Goal: Task Accomplishment & Management: Manage account settings

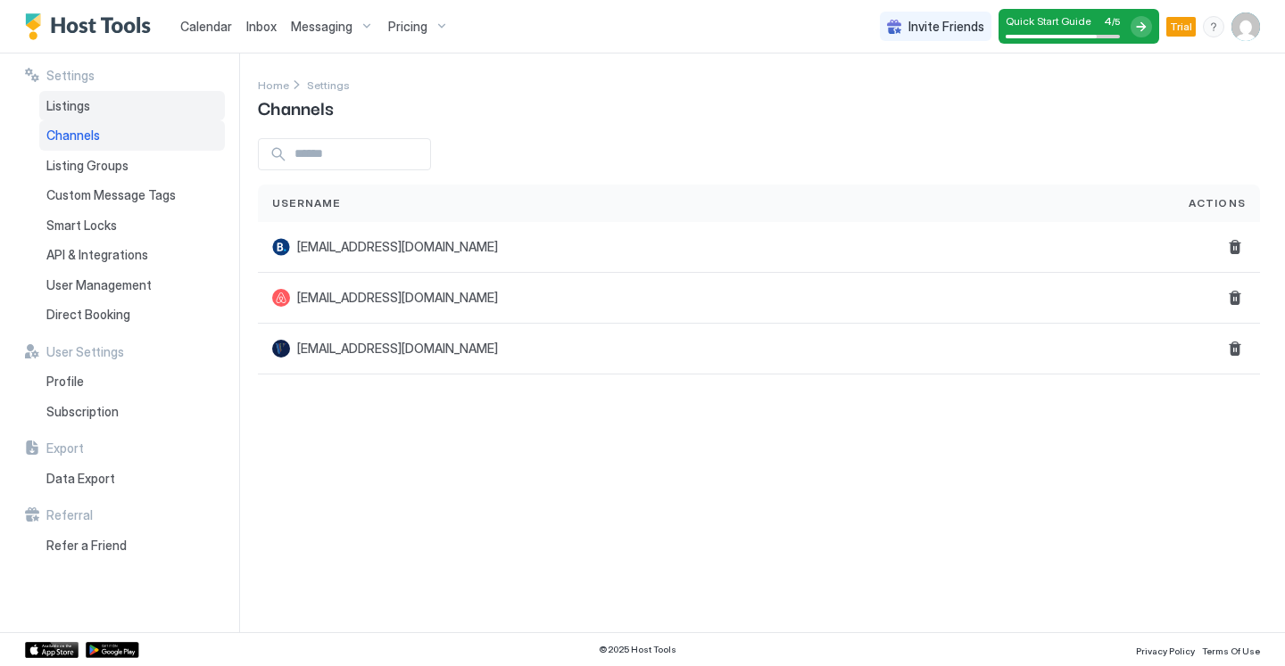
click at [64, 100] on span "Listings" at bounding box center [68, 106] width 44 height 16
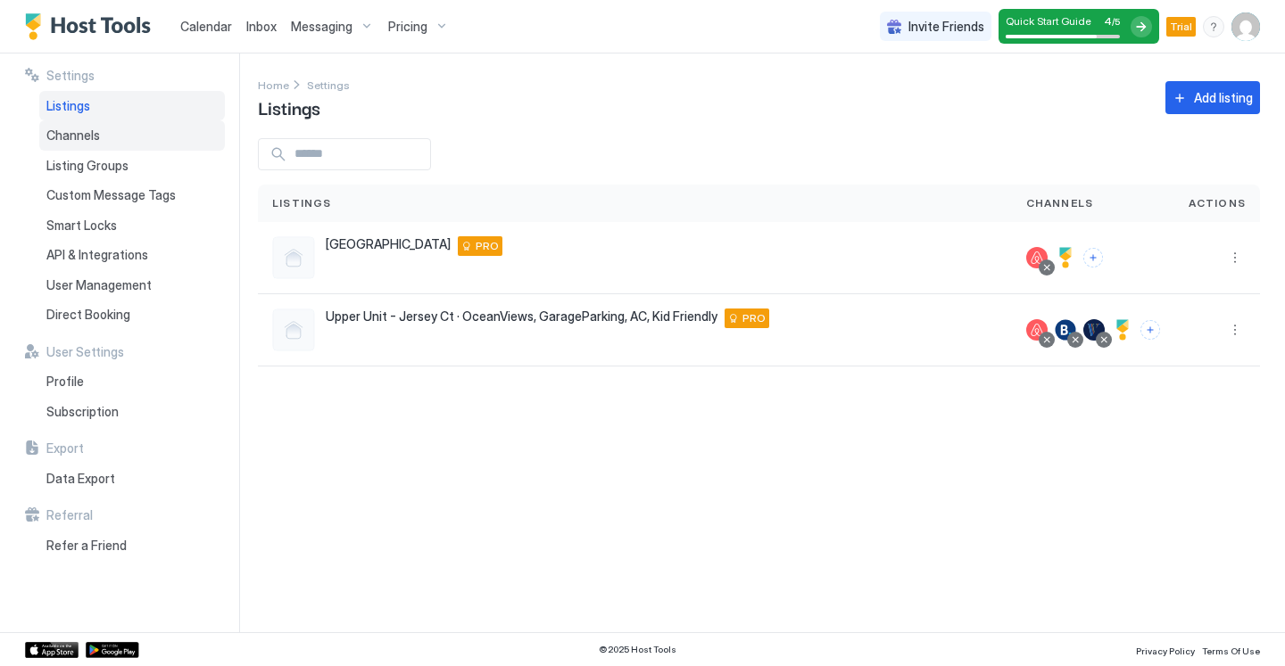
click at [85, 138] on span "Channels" at bounding box center [73, 136] width 54 height 16
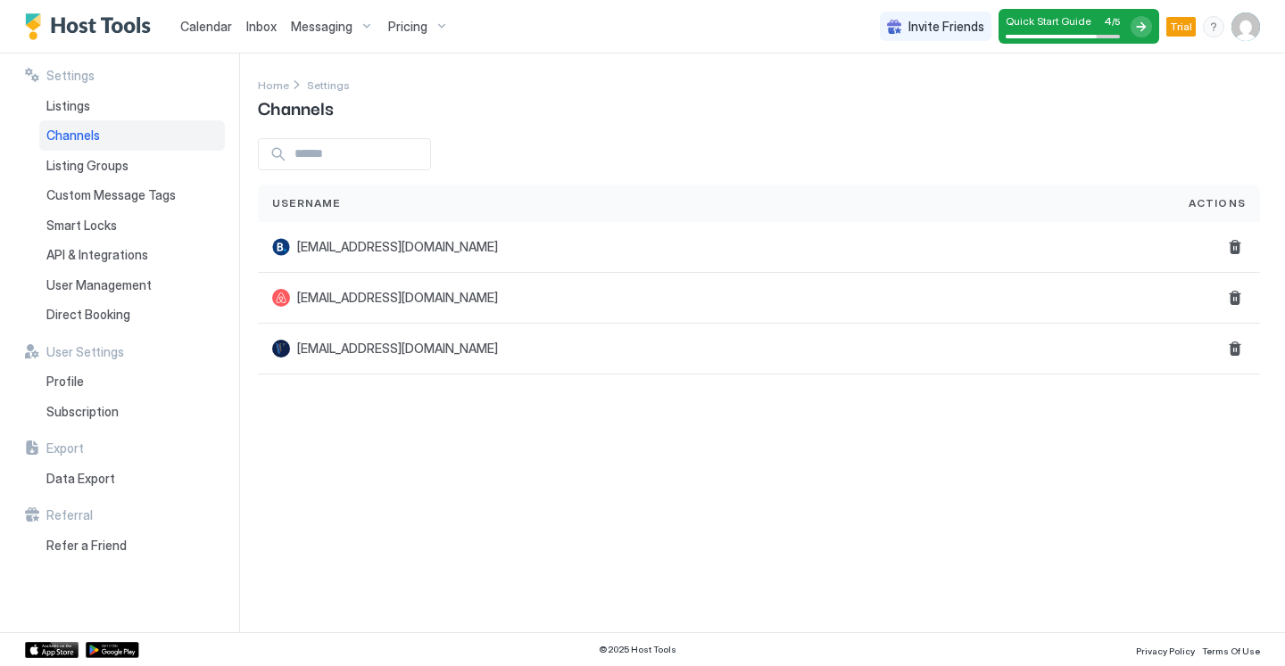
click at [198, 36] on div "Calendar" at bounding box center [206, 26] width 66 height 33
click at [198, 27] on span "Calendar" at bounding box center [206, 26] width 52 height 15
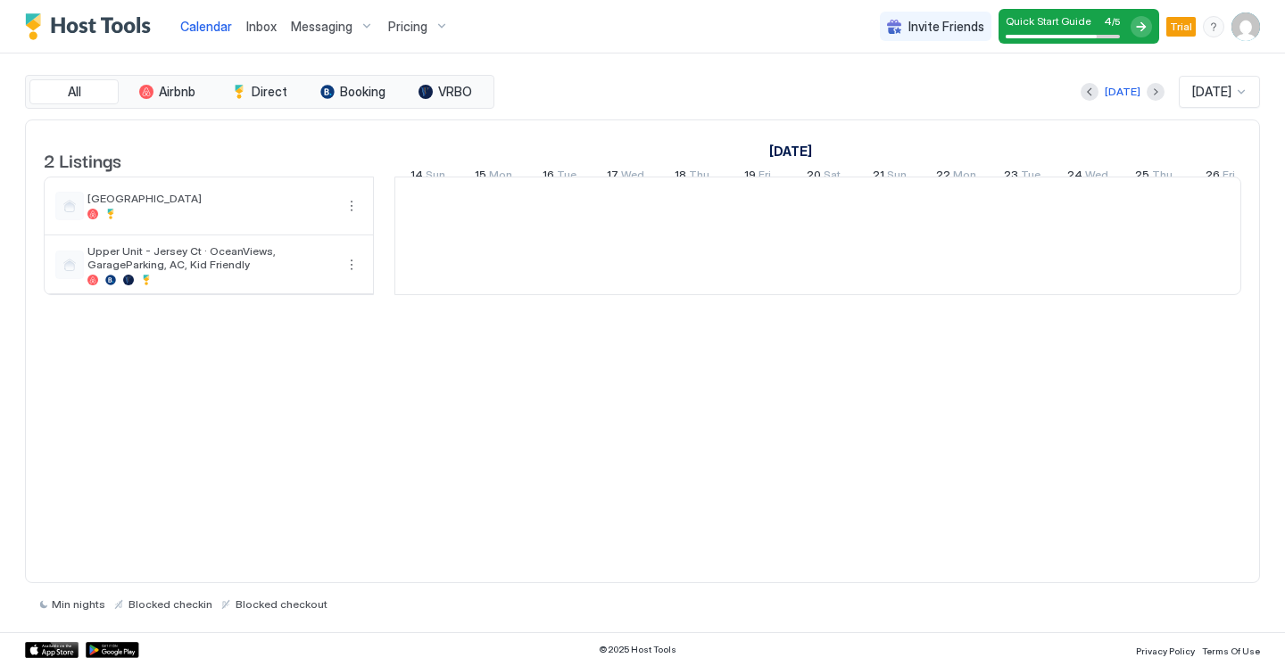
scroll to position [0, 991]
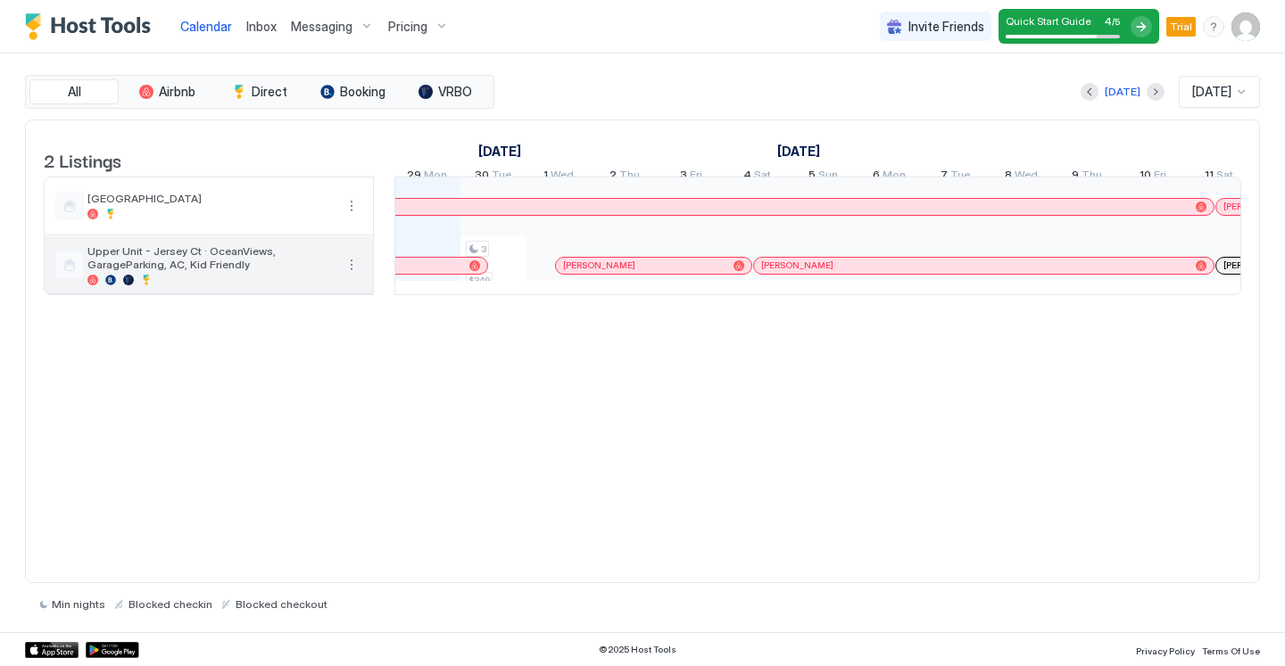
click at [349, 276] on button "More options" at bounding box center [351, 264] width 21 height 21
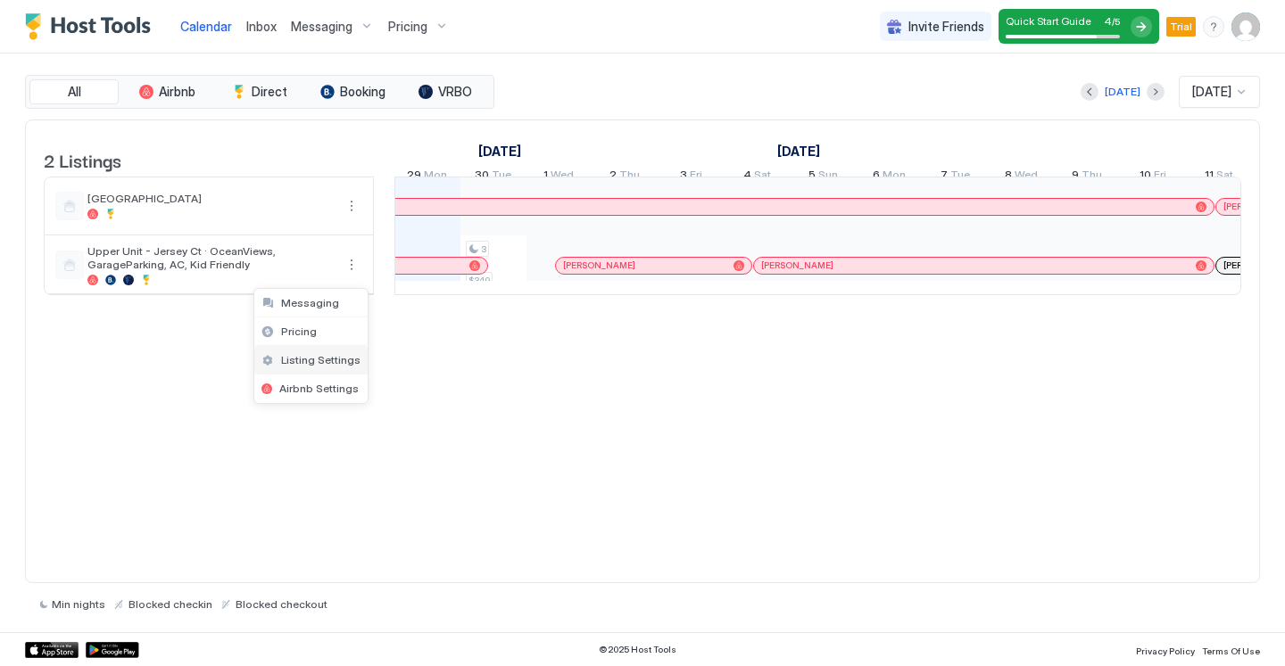
click at [330, 354] on span "Listing Settings" at bounding box center [320, 359] width 79 height 13
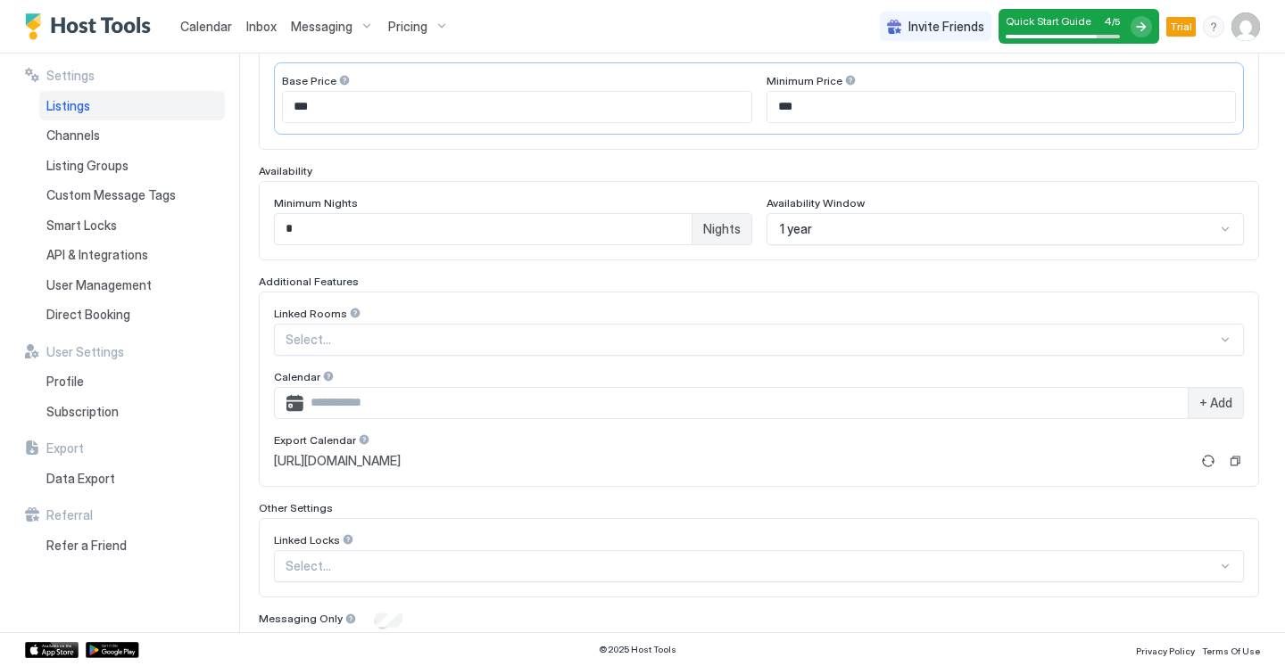
scroll to position [472, 0]
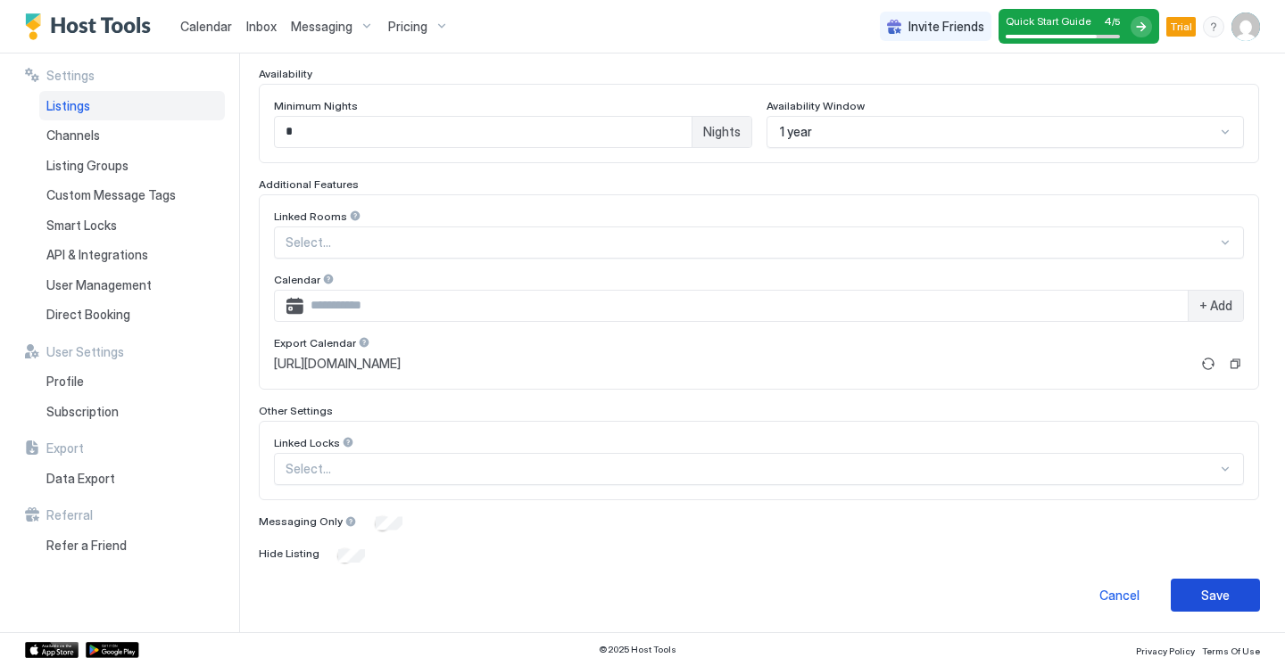
click at [1171, 583] on button "Save" at bounding box center [1215, 595] width 89 height 33
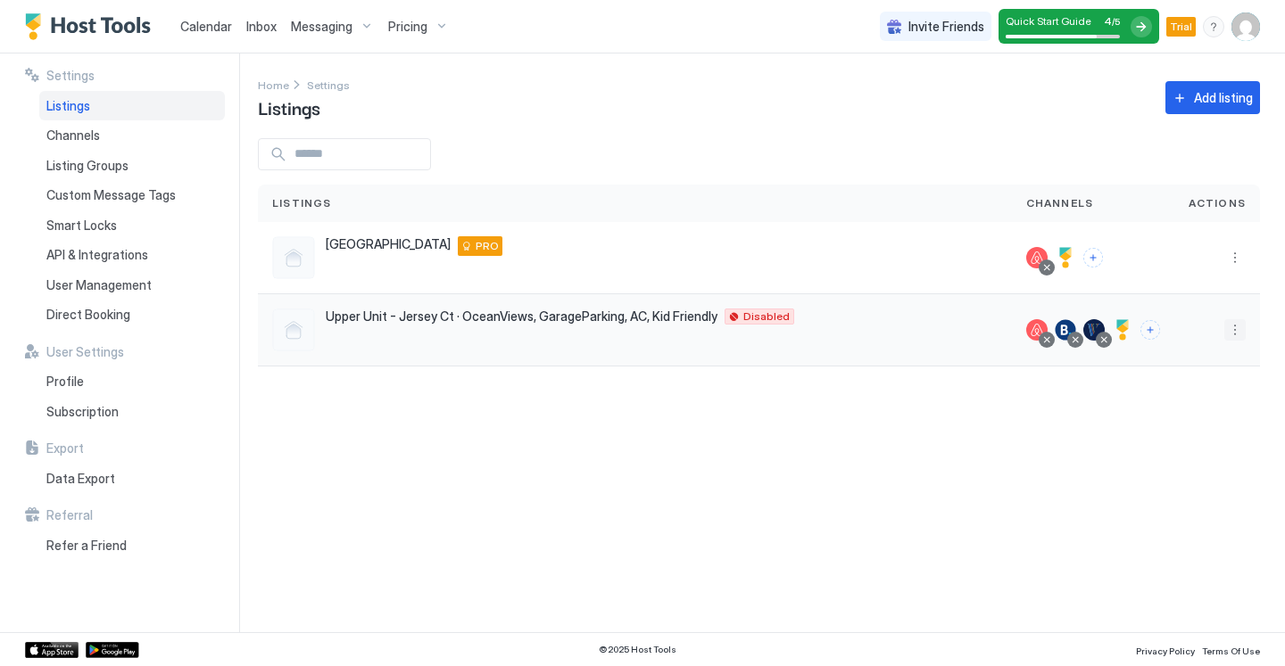
click at [1225, 330] on button "More options" at bounding box center [1234, 329] width 21 height 21
click at [757, 319] on div at bounding box center [642, 333] width 1285 height 666
click at [1232, 325] on button "More options" at bounding box center [1234, 329] width 21 height 21
click at [1170, 413] on span "Listing Settings" at bounding box center [1193, 412] width 79 height 13
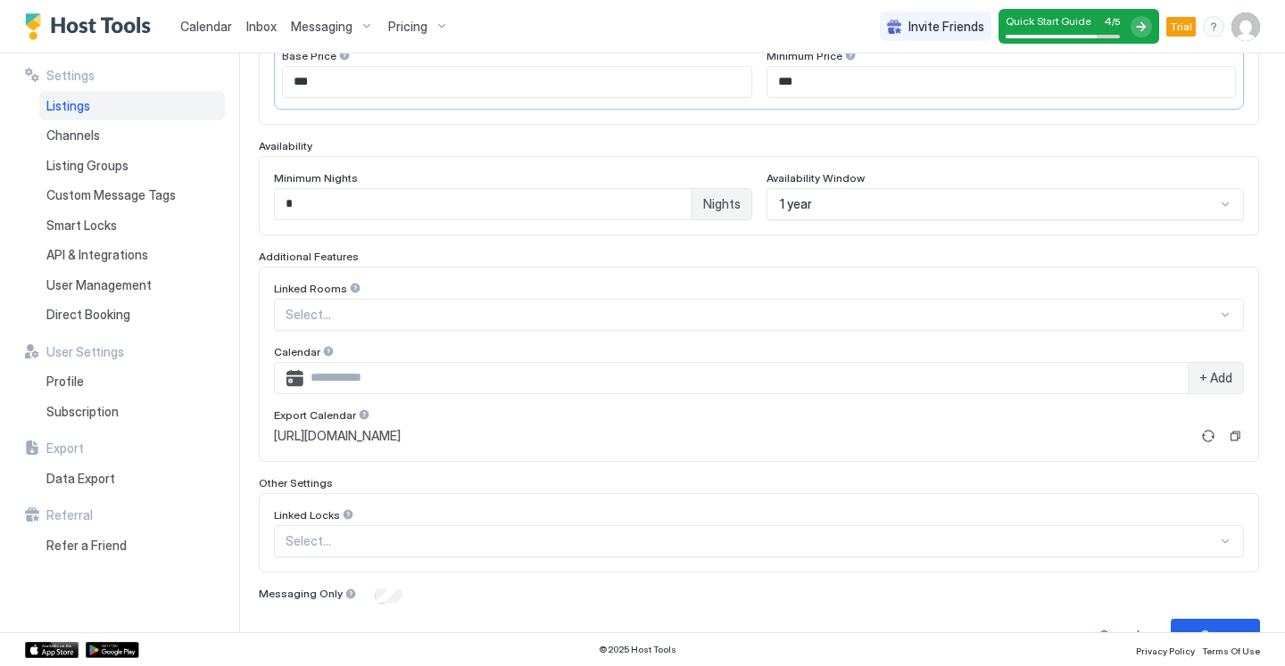
scroll to position [440, 0]
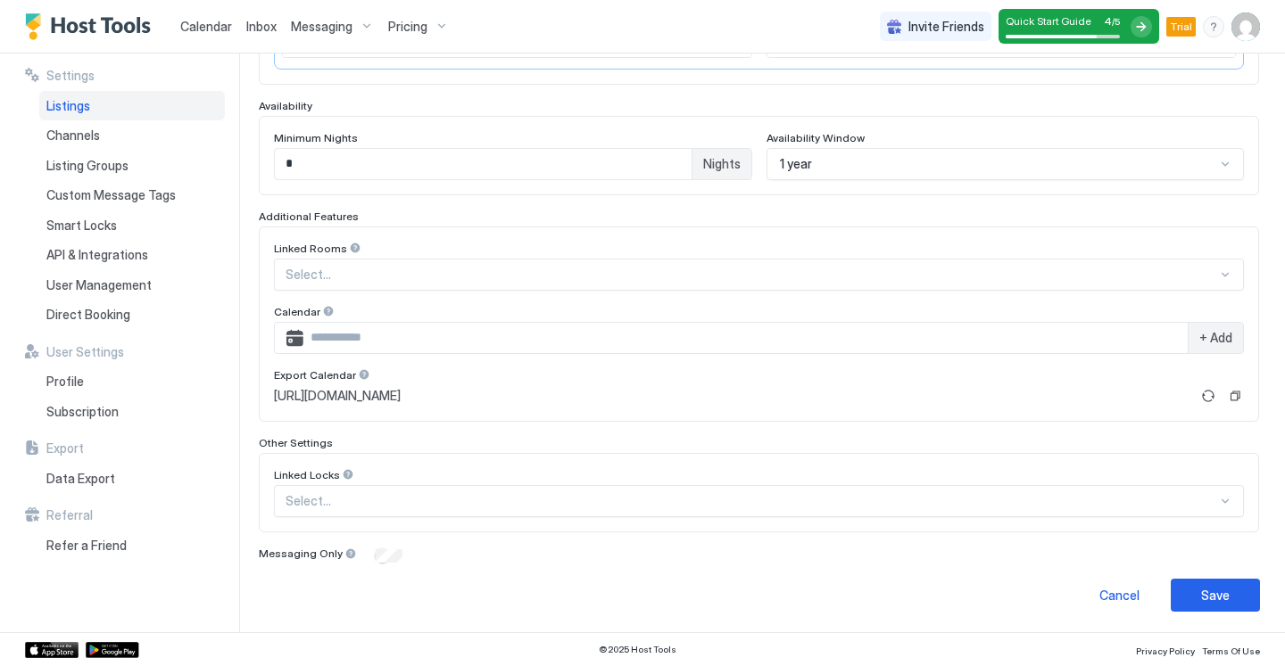
click at [1201, 589] on div "Save" at bounding box center [1215, 595] width 29 height 19
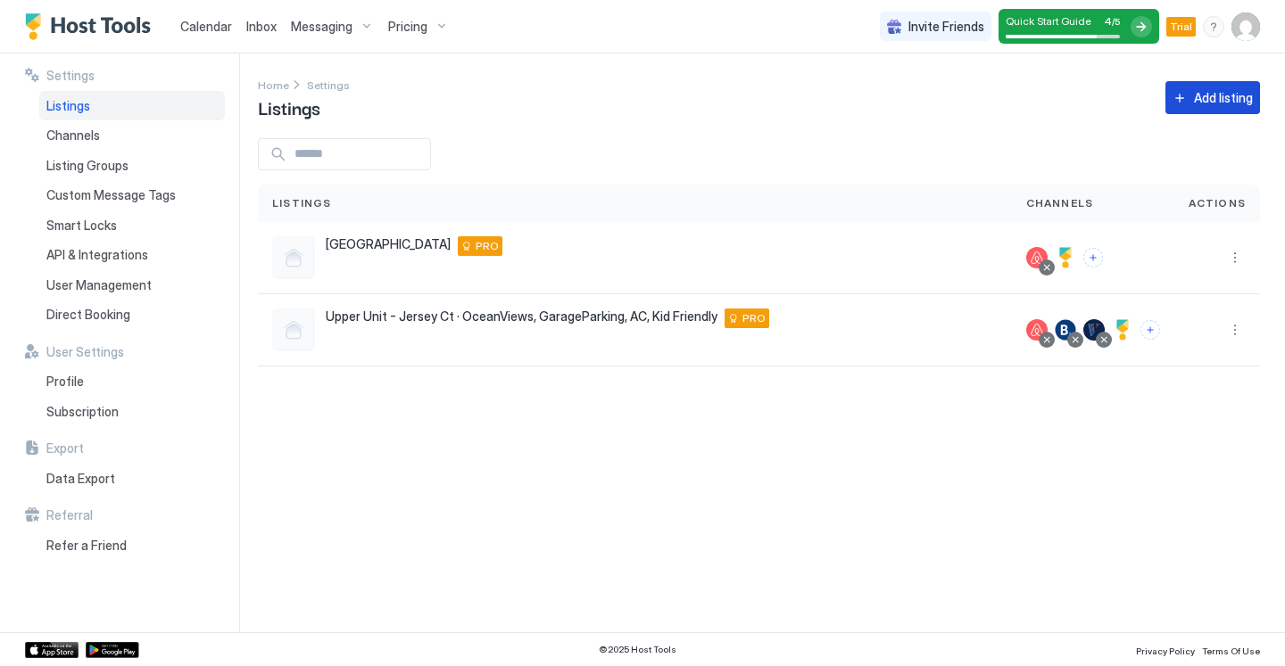
click at [1179, 100] on button "Add listing" at bounding box center [1212, 97] width 95 height 33
